Goal: Navigation & Orientation: Find specific page/section

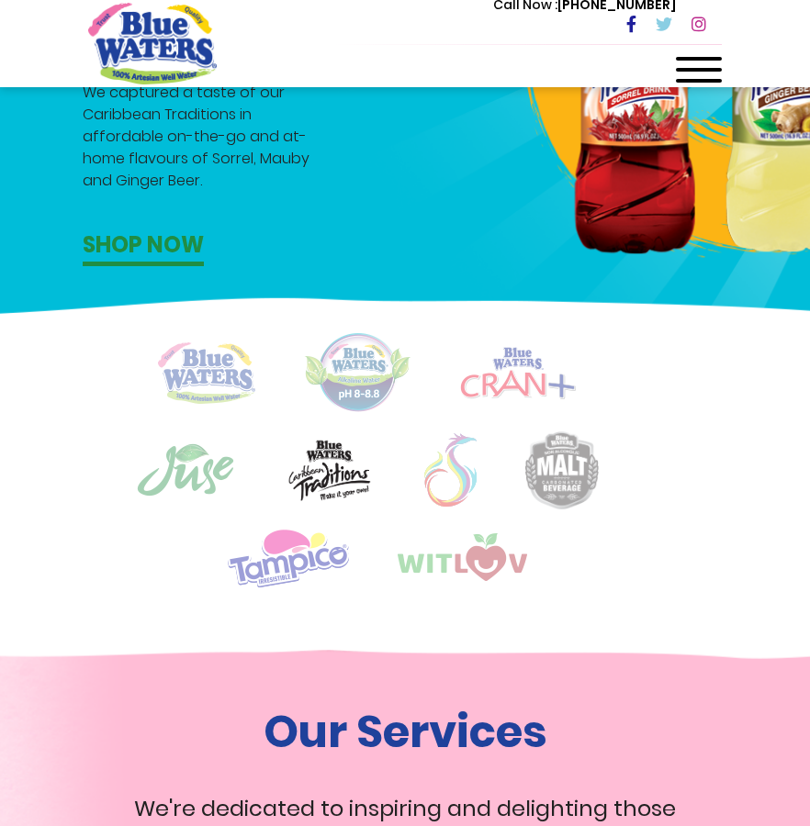
scroll to position [1098, 0]
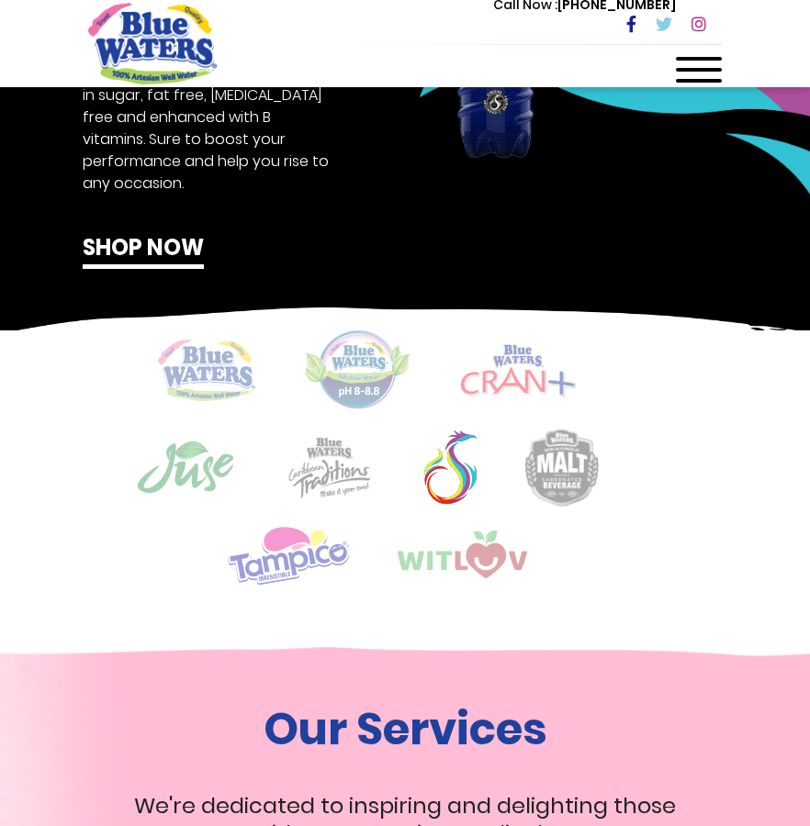
click at [195, 387] on img at bounding box center [206, 370] width 97 height 61
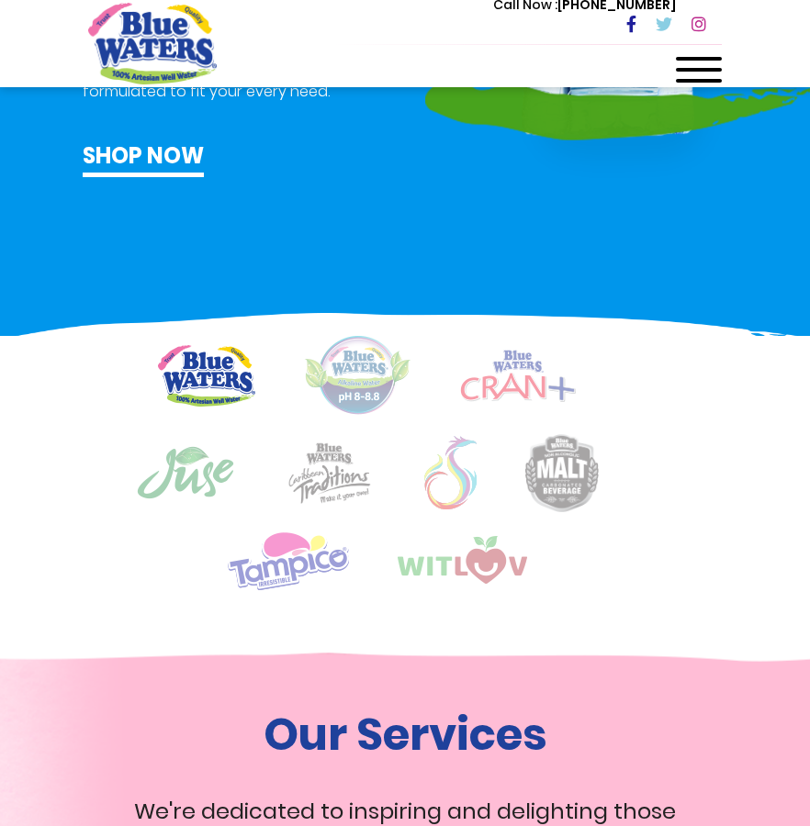
click at [195, 388] on img at bounding box center [206, 375] width 97 height 61
click at [197, 388] on img at bounding box center [206, 375] width 97 height 61
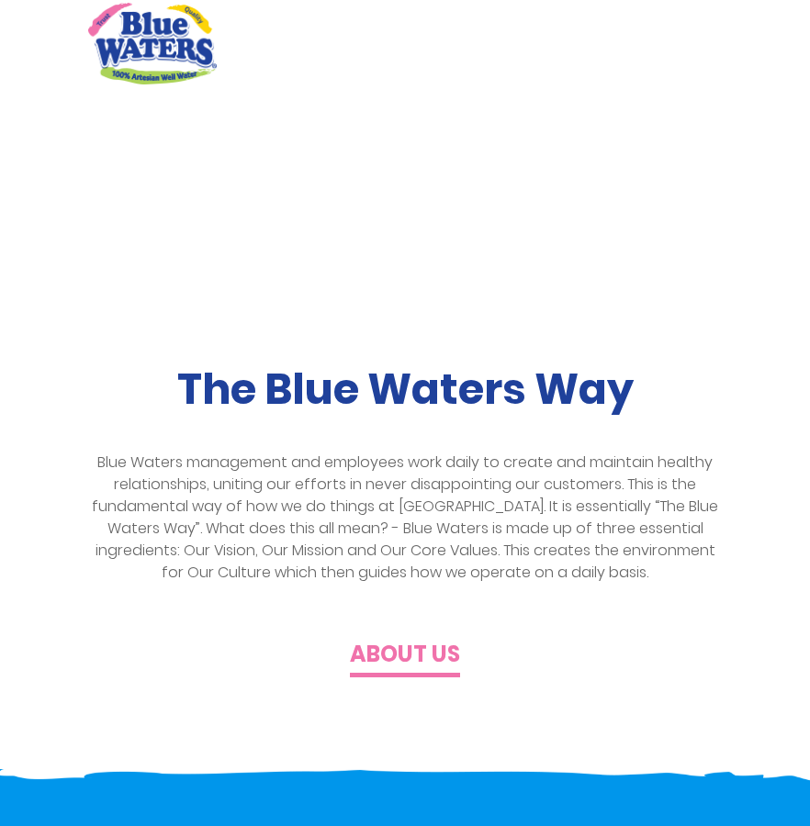
scroll to position [0, 0]
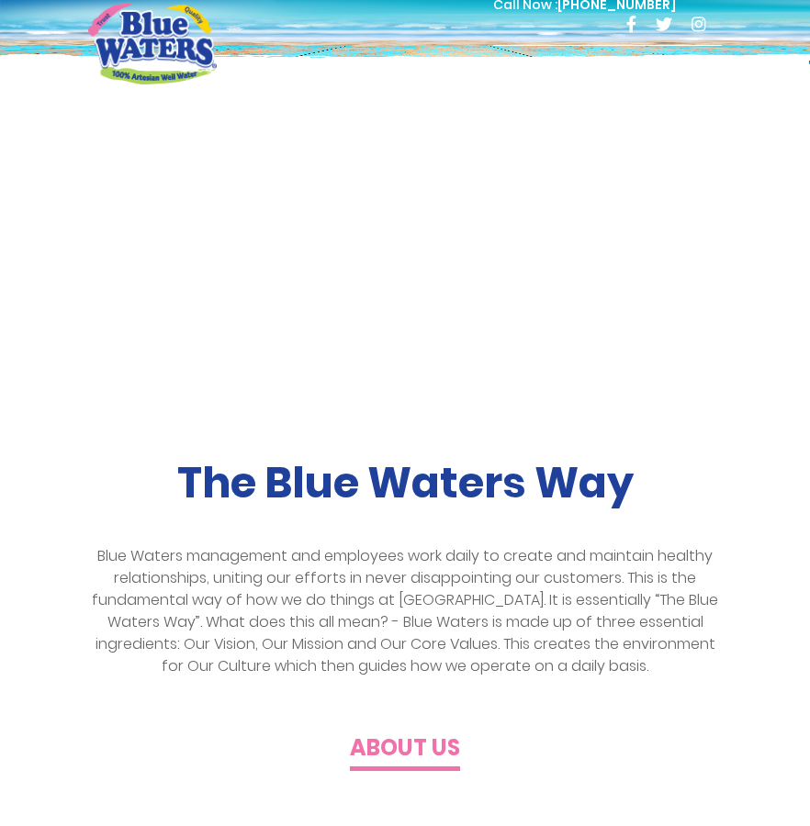
click at [702, 73] on div at bounding box center [699, 75] width 46 height 37
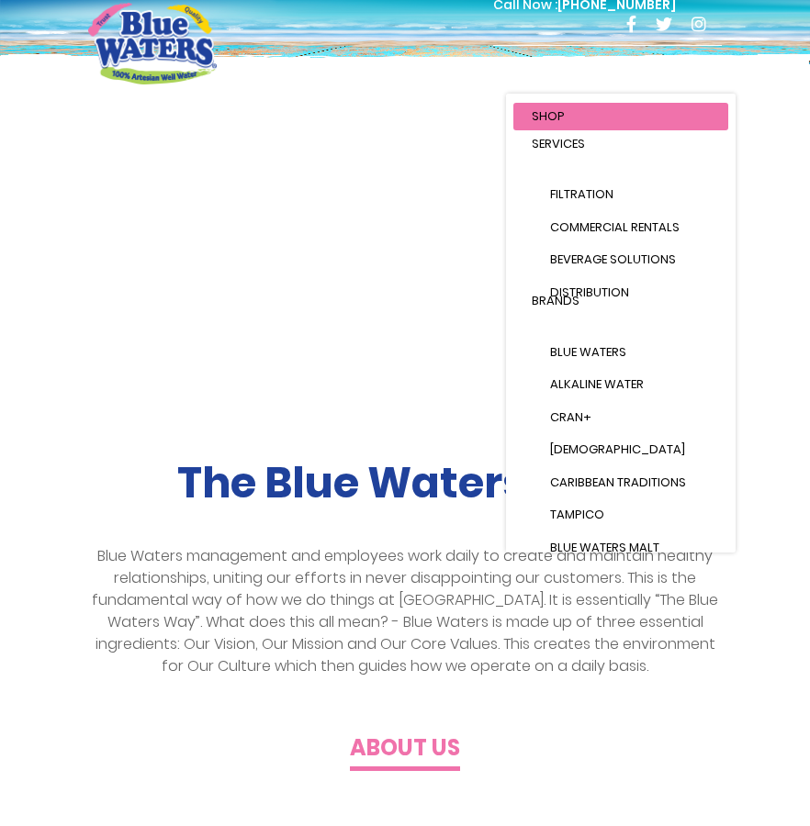
scroll to position [3, 0]
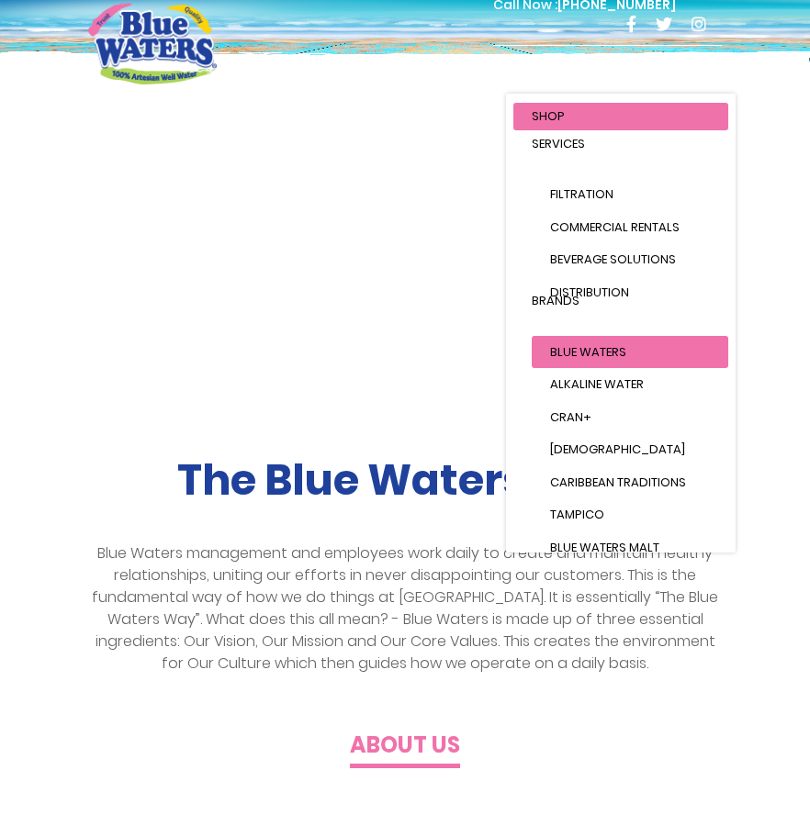
click at [584, 341] on link "Blue Waters" at bounding box center [629, 352] width 196 height 33
